Goal: Information Seeking & Learning: Learn about a topic

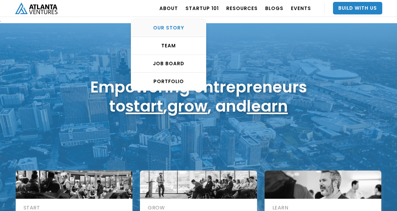
click at [179, 29] on div "OUR STORY" at bounding box center [168, 28] width 75 height 6
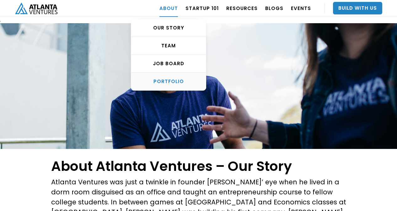
click at [181, 81] on div "PORTFOLIO" at bounding box center [168, 82] width 75 height 6
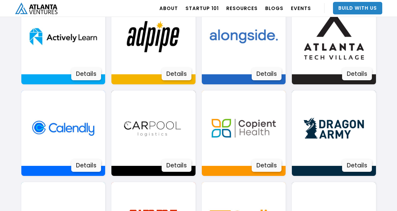
scroll to position [504, 0]
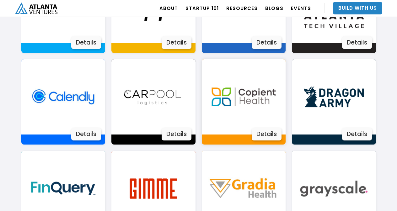
click at [260, 133] on div "Details" at bounding box center [267, 134] width 30 height 13
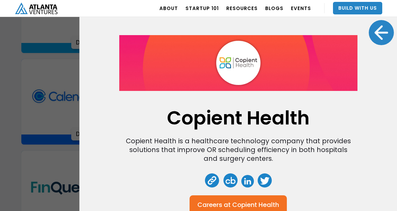
click at [374, 37] on div at bounding box center [381, 32] width 25 height 25
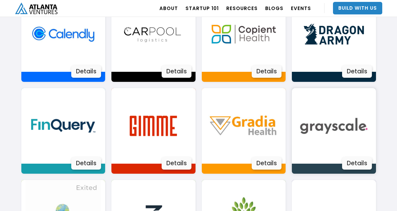
scroll to position [598, 0]
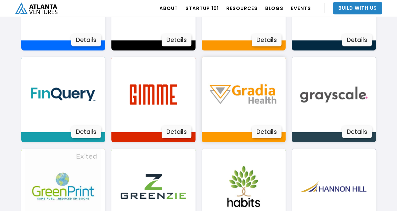
click at [272, 131] on div "Details" at bounding box center [267, 132] width 30 height 13
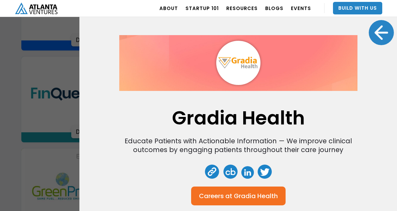
click at [374, 35] on div at bounding box center [381, 32] width 25 height 25
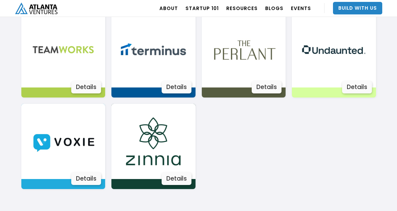
scroll to position [1258, 0]
